Goal: Transaction & Acquisition: Purchase product/service

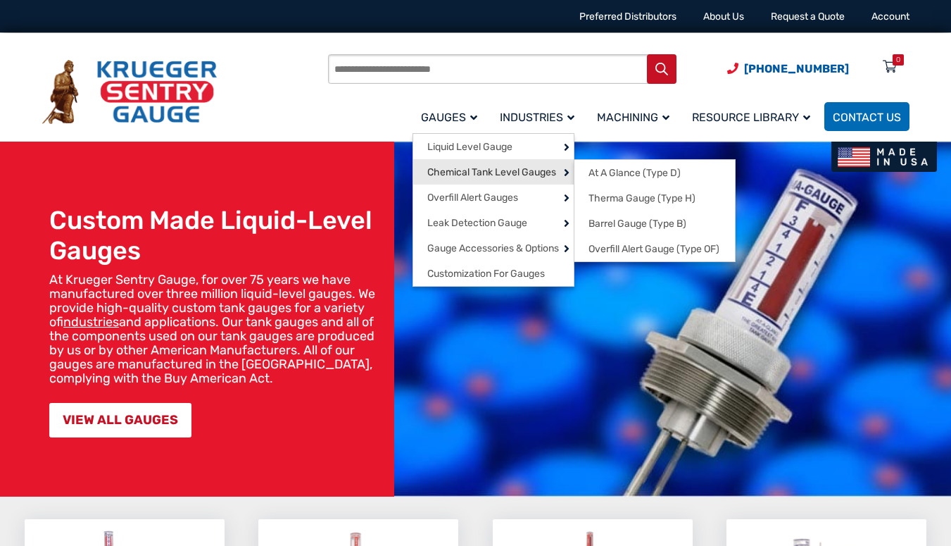
click at [475, 170] on span "Chemical Tank Level Gauges" at bounding box center [491, 172] width 129 height 13
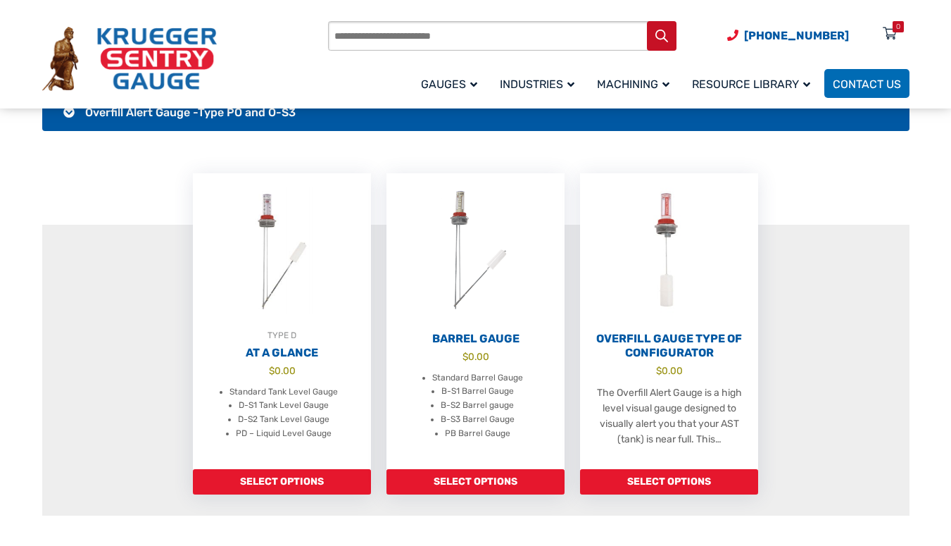
scroll to position [493, 0]
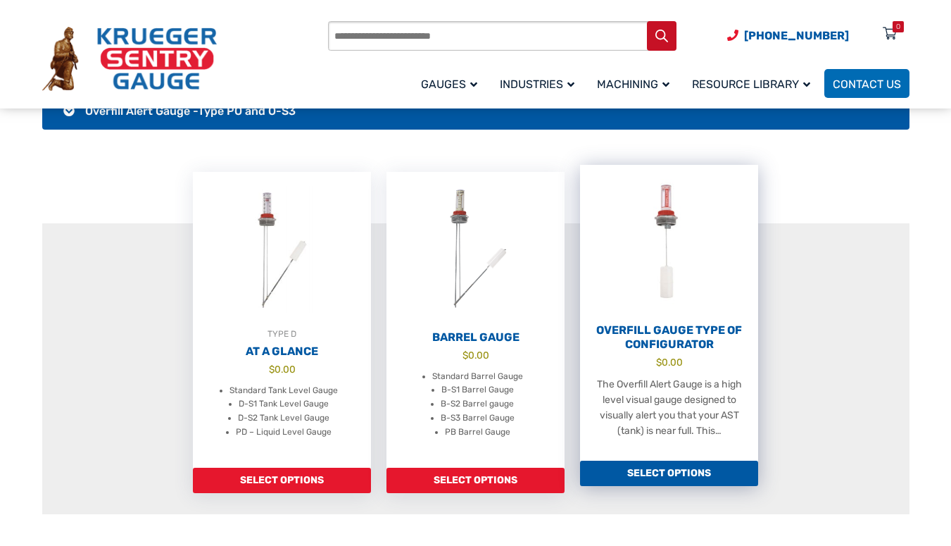
click at [681, 327] on h2 "Overfill Gauge Type OF Configurator" at bounding box center [669, 337] width 178 height 28
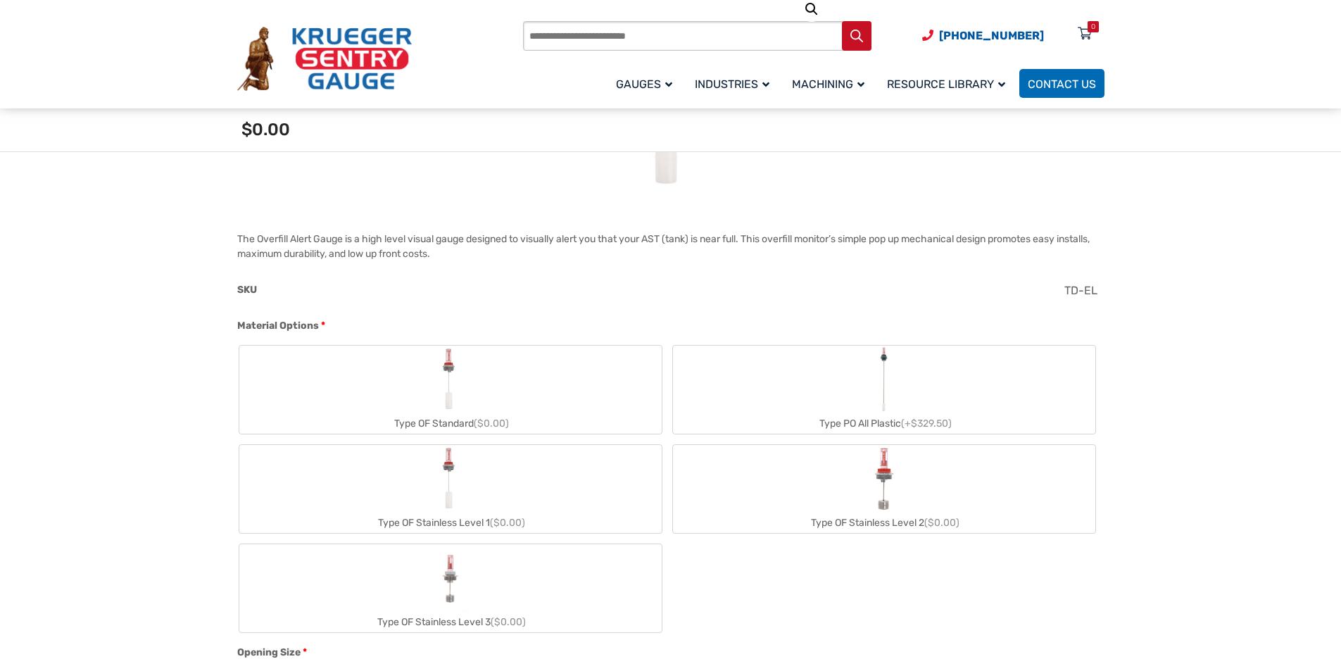
scroll to position [422, 0]
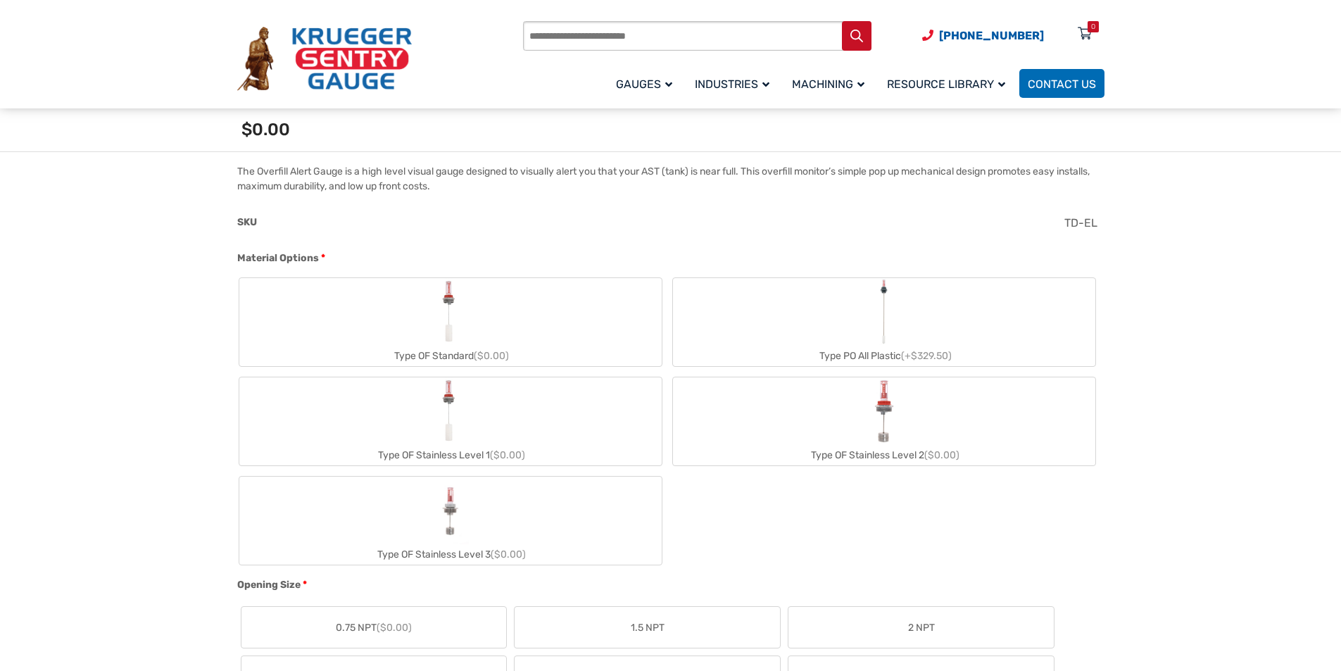
click at [520, 518] on label "Type OF Stainless Level 3 ($0.00)" at bounding box center [450, 521] width 422 height 88
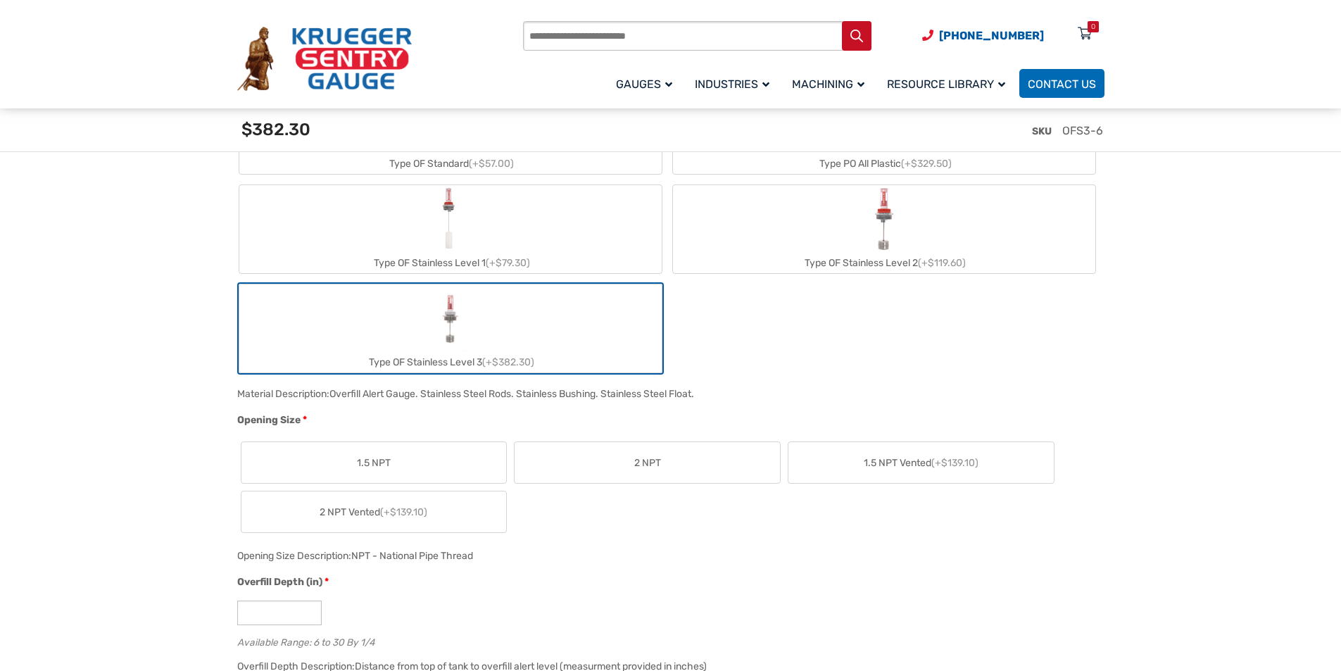
scroll to position [704, 0]
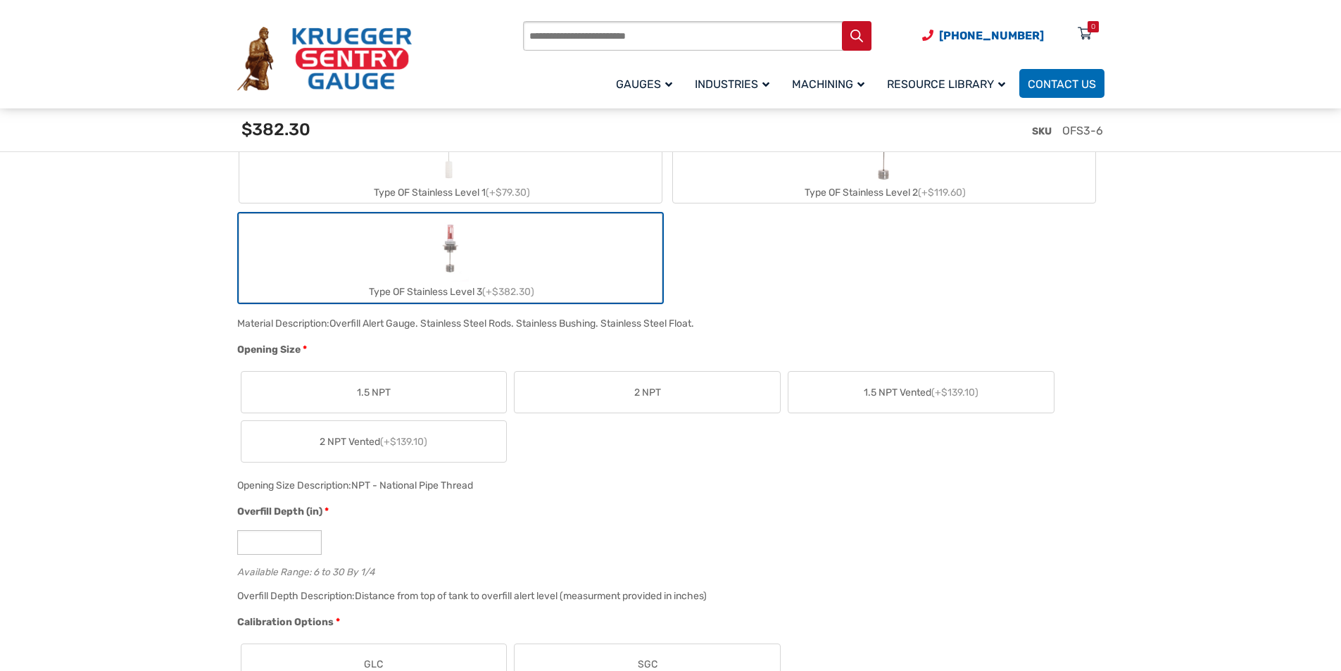
click at [400, 445] on span "(+$139.10)" at bounding box center [403, 442] width 47 height 12
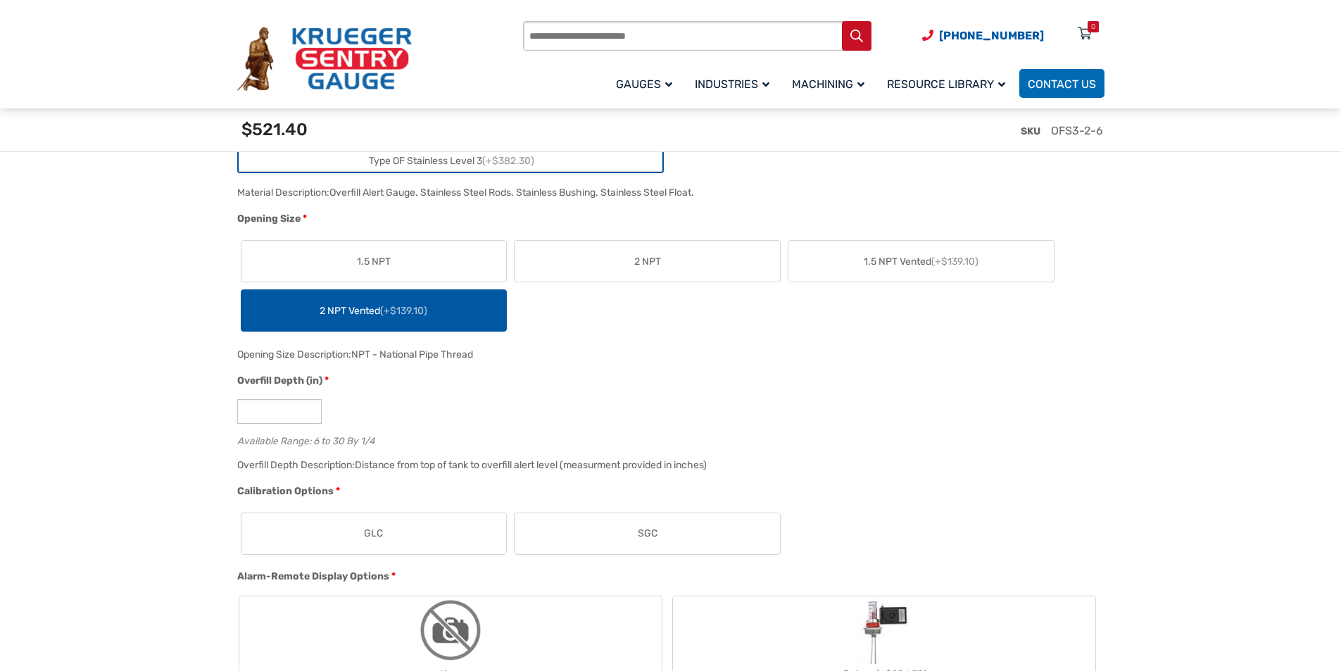
scroll to position [845, 0]
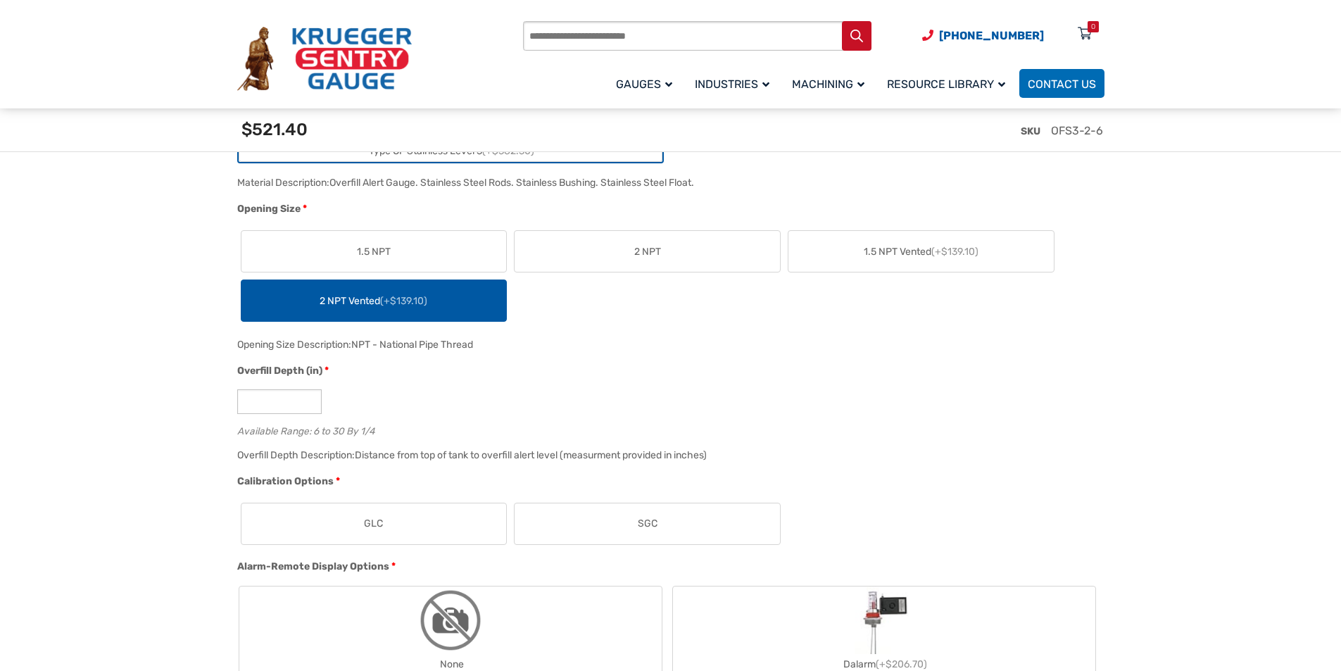
click at [206, 403] on section "🔍 Overfill Gauge Type OF Configurator $ 0.00 The Overfill Alert Gauge is a high…" at bounding box center [670, 680] width 1341 height 2370
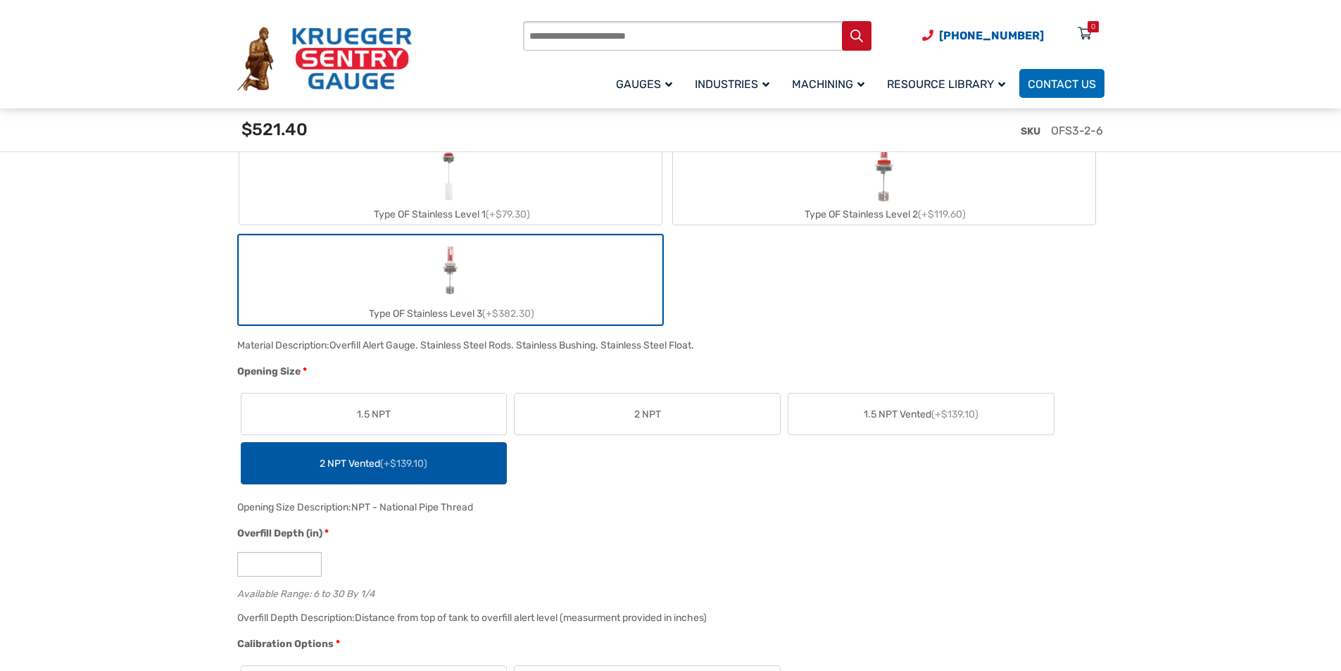
scroll to position [704, 0]
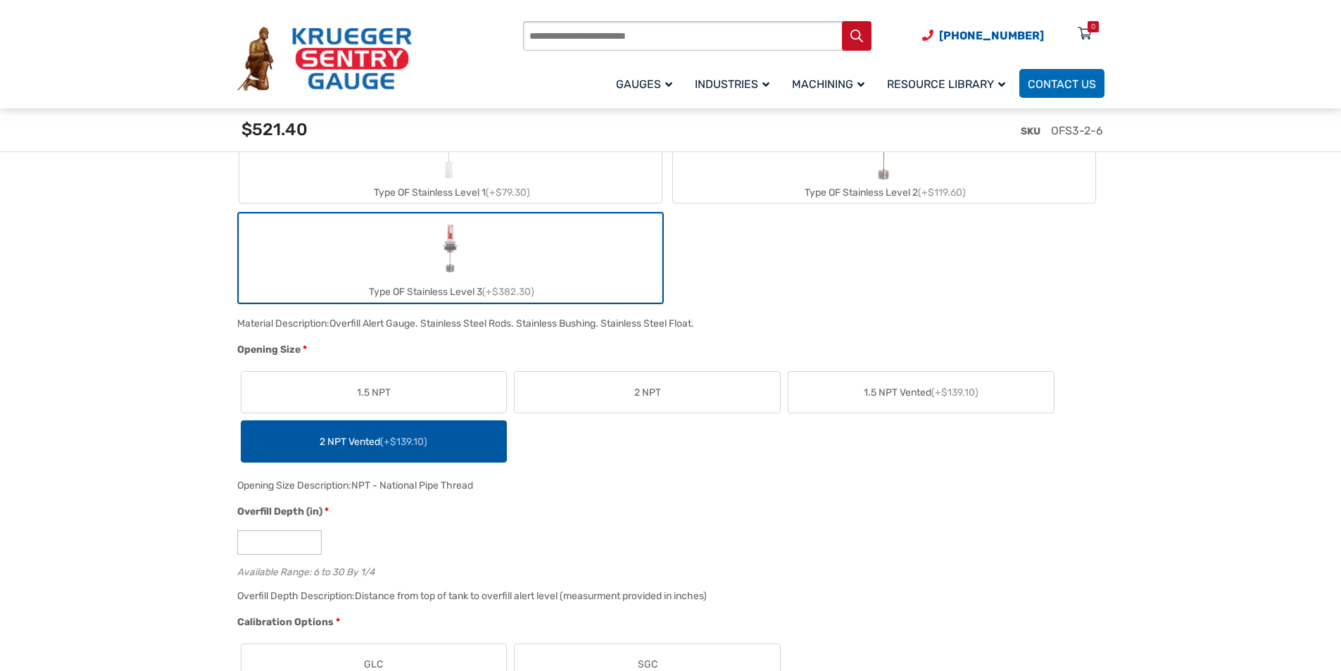
click at [885, 401] on label "1.5 NPT Vented (+$139.10)" at bounding box center [921, 392] width 265 height 41
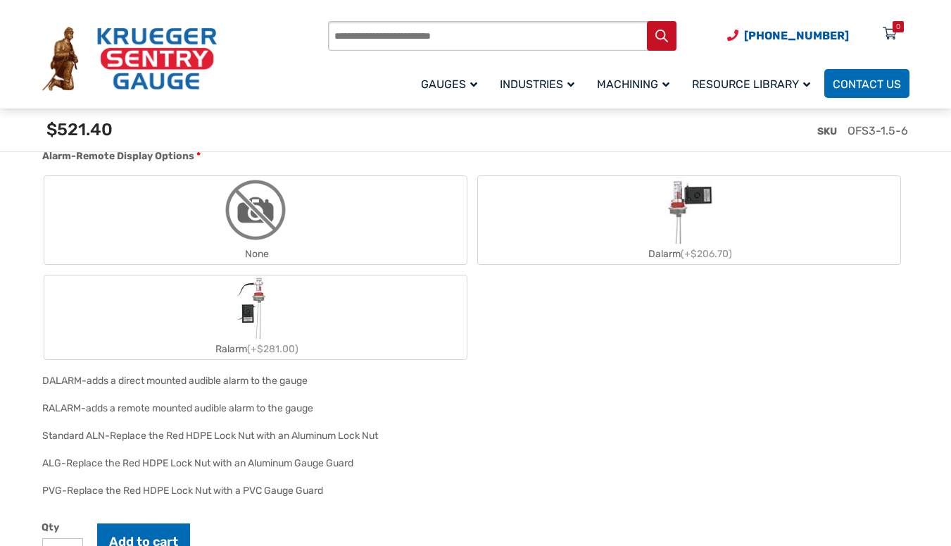
scroll to position [1267, 0]
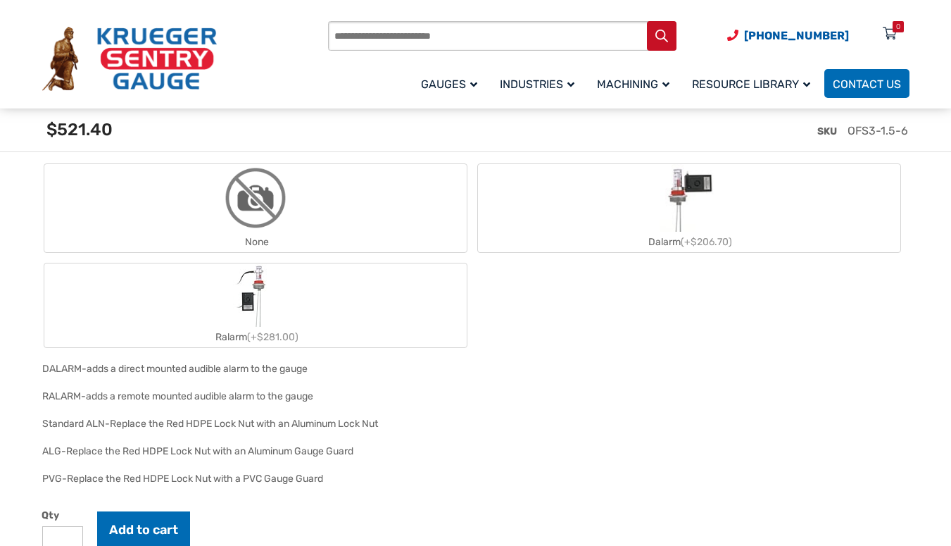
click at [368, 207] on label "None" at bounding box center [255, 208] width 422 height 88
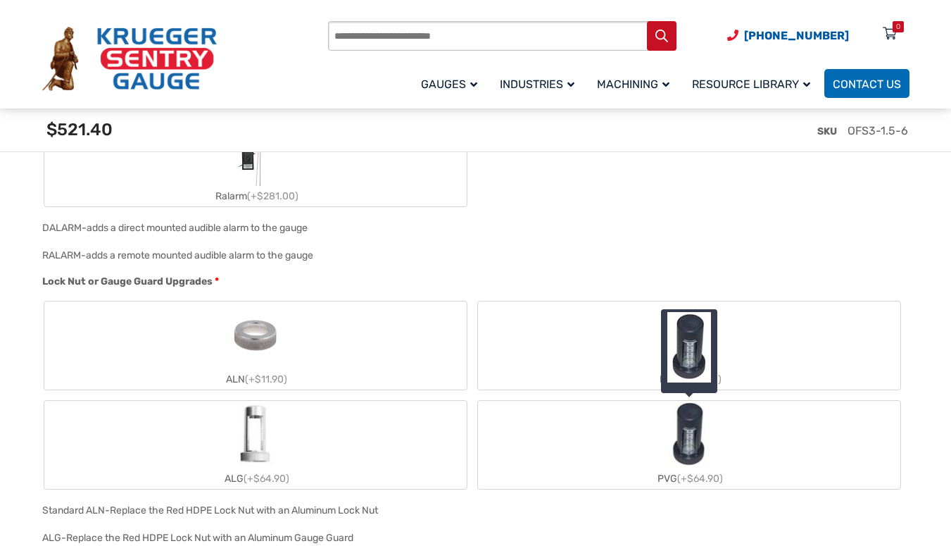
scroll to position [1479, 0]
